Goal: Book appointment/travel/reservation

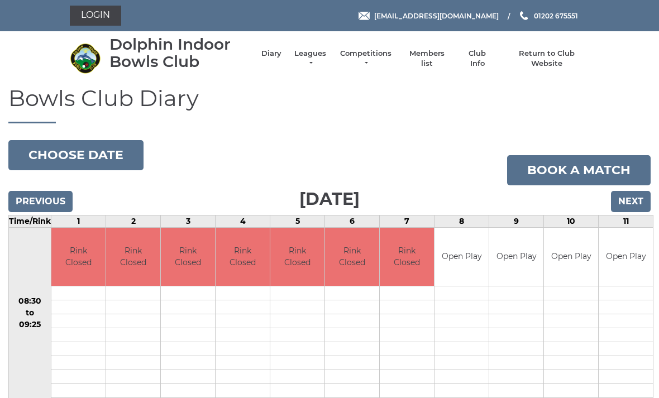
scroll to position [60, 0]
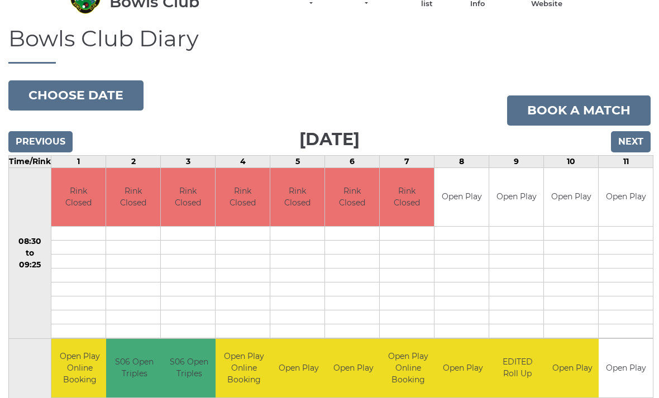
click at [109, 97] on button "Choose date" at bounding box center [75, 95] width 135 height 30
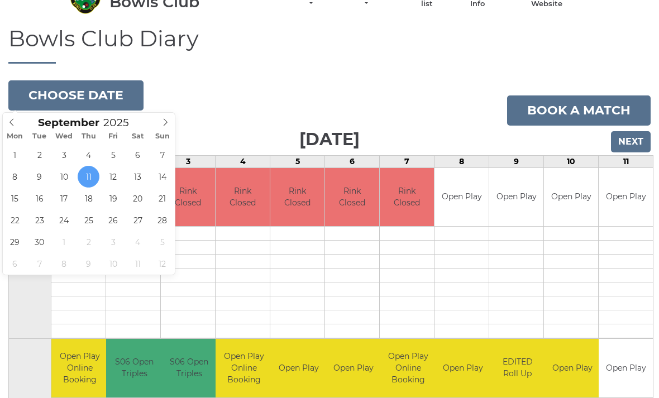
type input "2025-09-15"
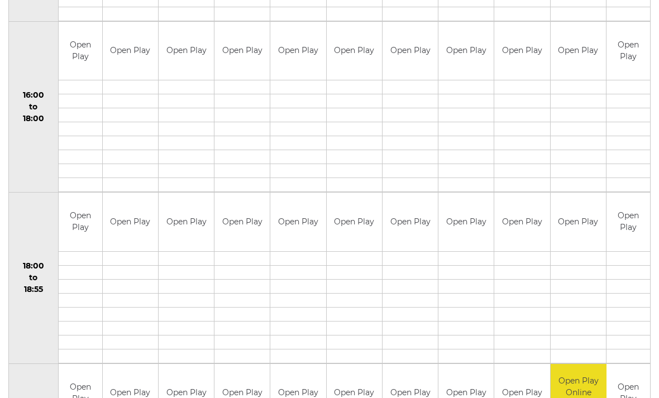
scroll to position [892, 0]
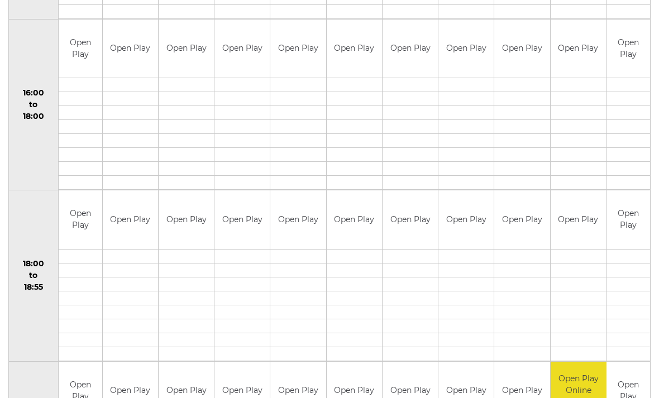
click at [593, 323] on td at bounding box center [577, 326] width 55 height 14
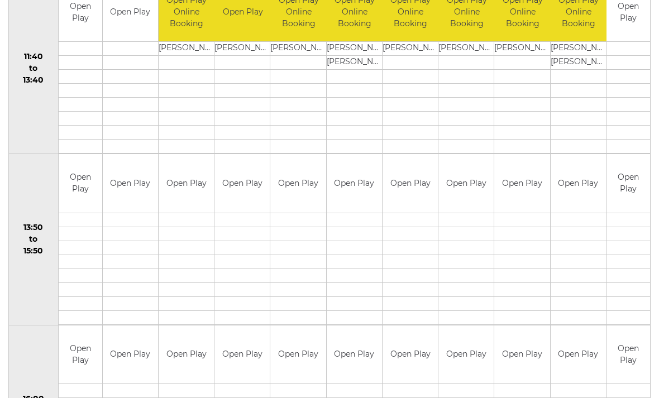
scroll to position [583, 0]
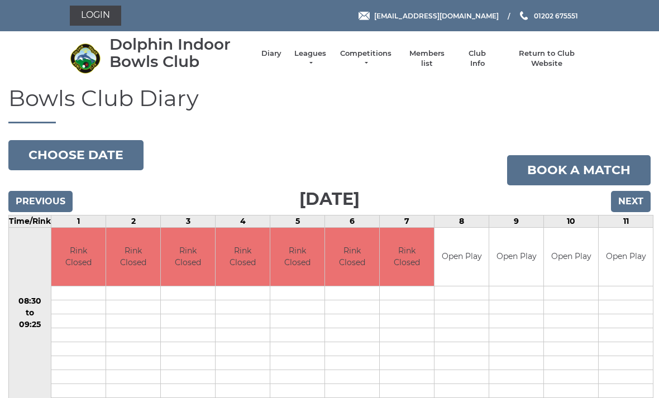
scroll to position [60, 0]
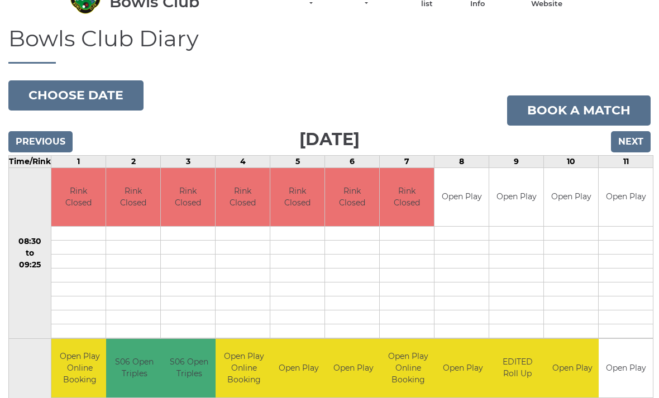
click at [105, 91] on button "Choose date" at bounding box center [75, 95] width 135 height 30
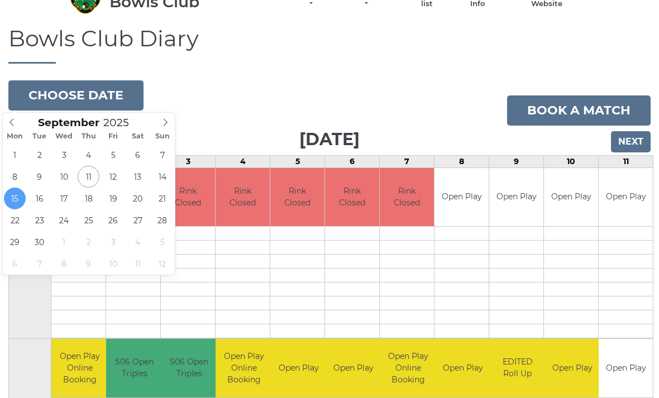
type input "2025-09-16"
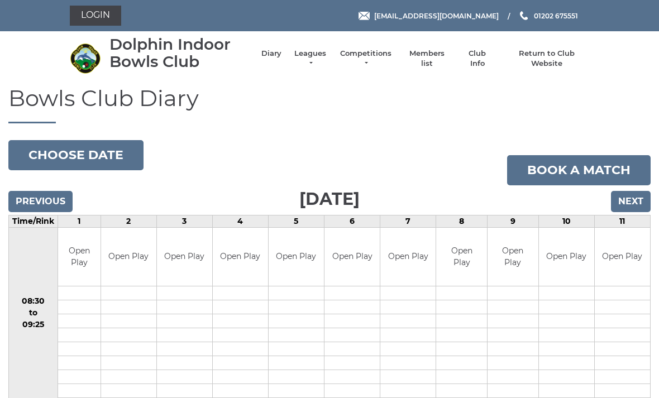
click at [55, 203] on input "Previous" at bounding box center [40, 201] width 64 height 21
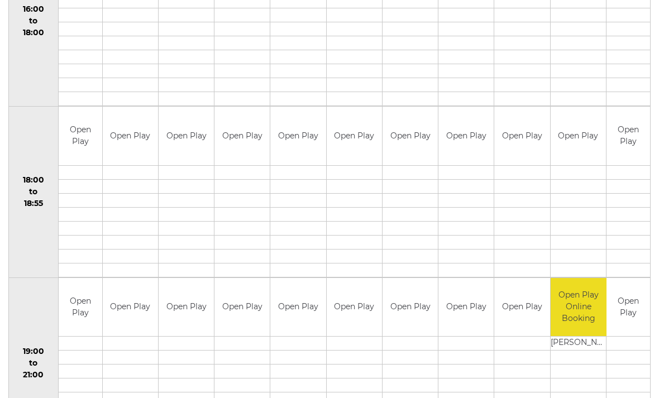
scroll to position [978, 0]
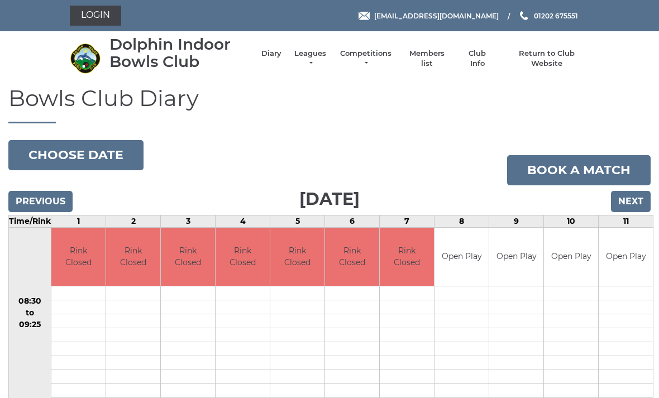
scroll to position [60, 0]
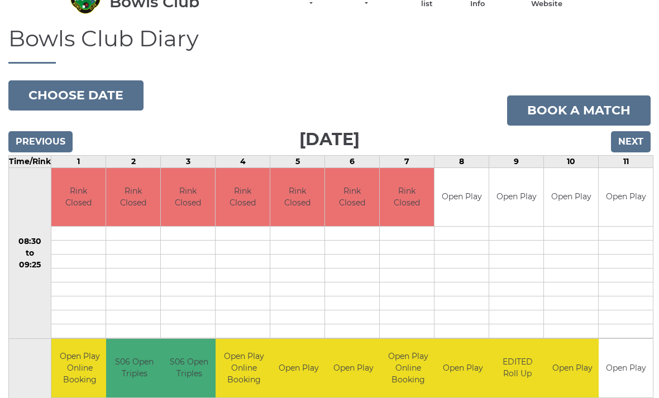
click at [635, 140] on input "Next" at bounding box center [631, 141] width 40 height 21
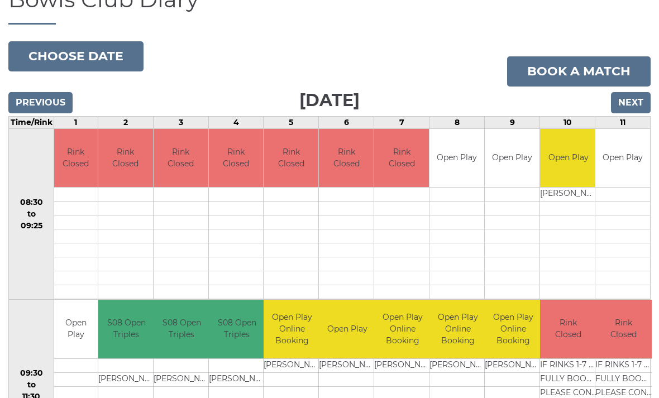
scroll to position [104, 0]
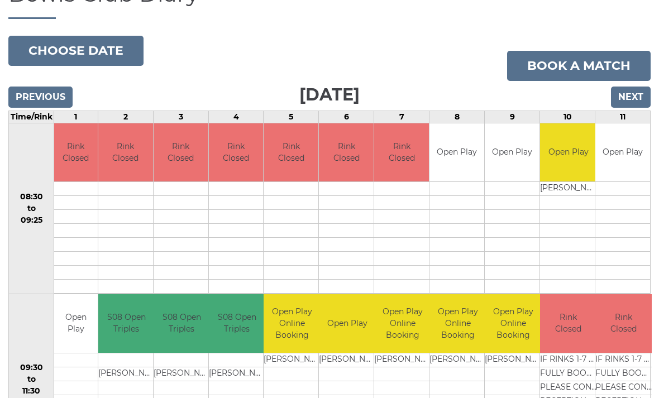
click at [52, 95] on input "Previous" at bounding box center [40, 97] width 64 height 21
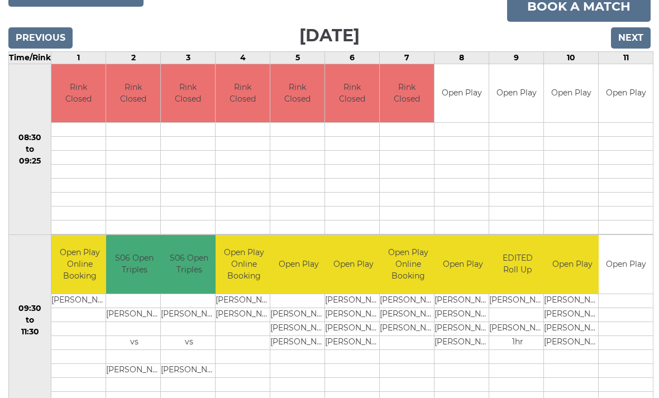
scroll to position [163, 0]
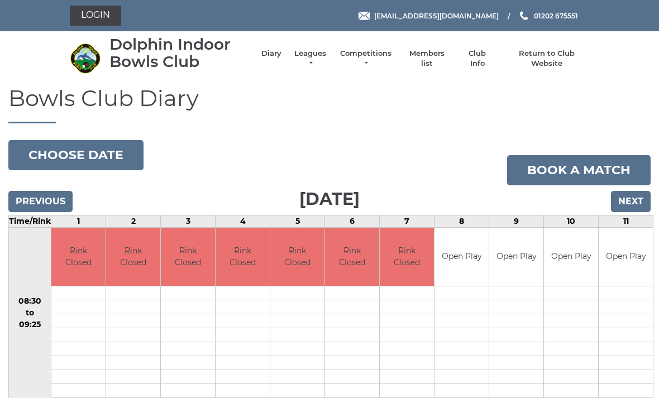
scroll to position [542, 0]
